Goal: Find specific page/section: Find specific page/section

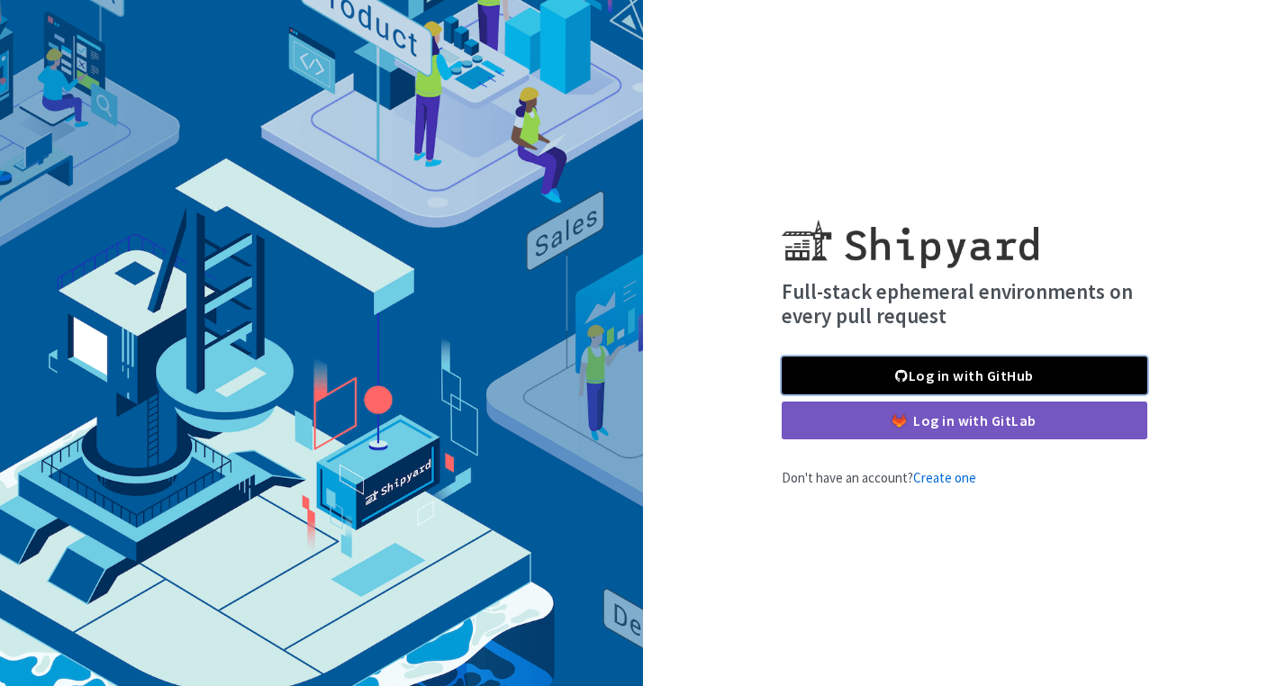
click at [1095, 377] on link "Log in with GitHub" at bounding box center [965, 376] width 366 height 38
click at [1110, 373] on link "Log in with GitHub" at bounding box center [965, 376] width 366 height 38
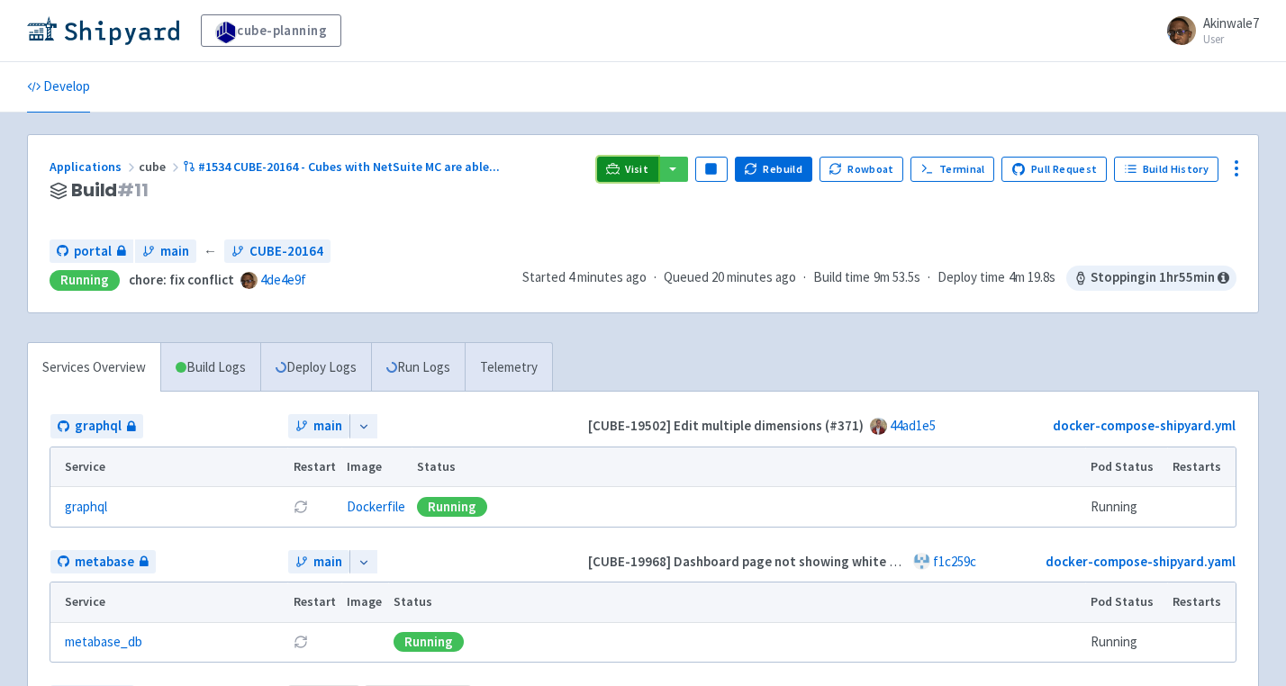
click at [654, 176] on link "Visit" at bounding box center [627, 169] width 61 height 25
